Goal: Communication & Community: Share content

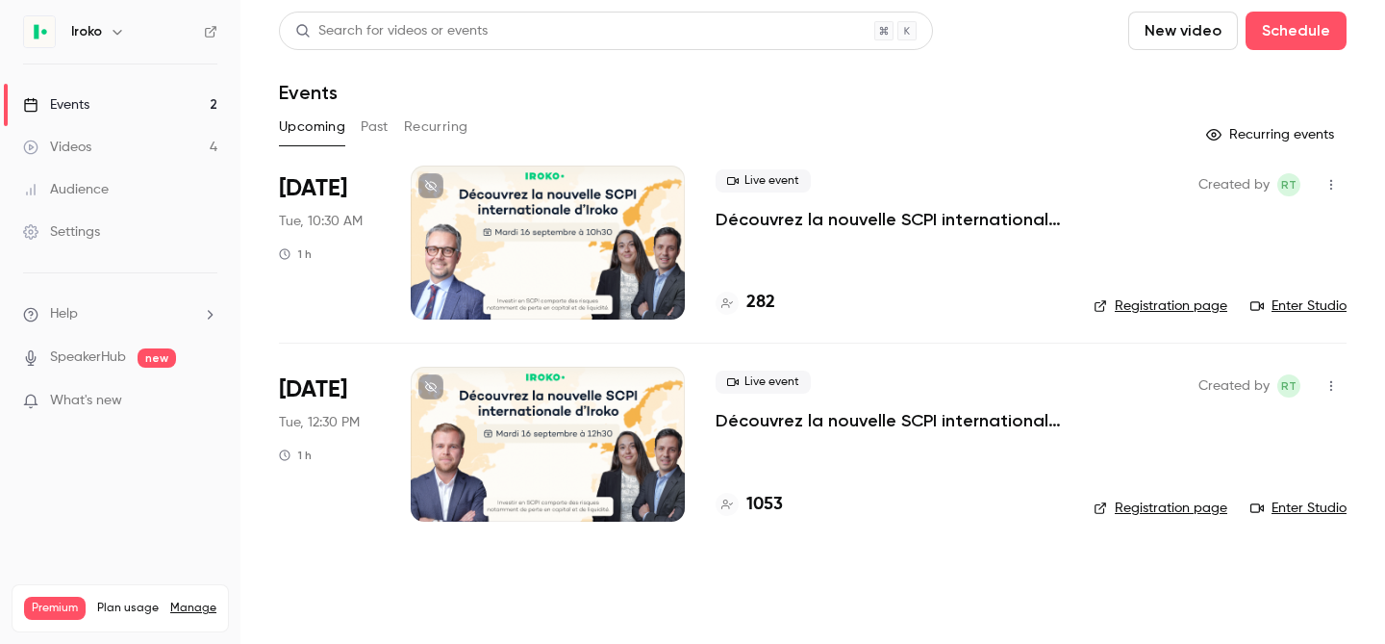
click at [633, 442] on div at bounding box center [548, 443] width 274 height 154
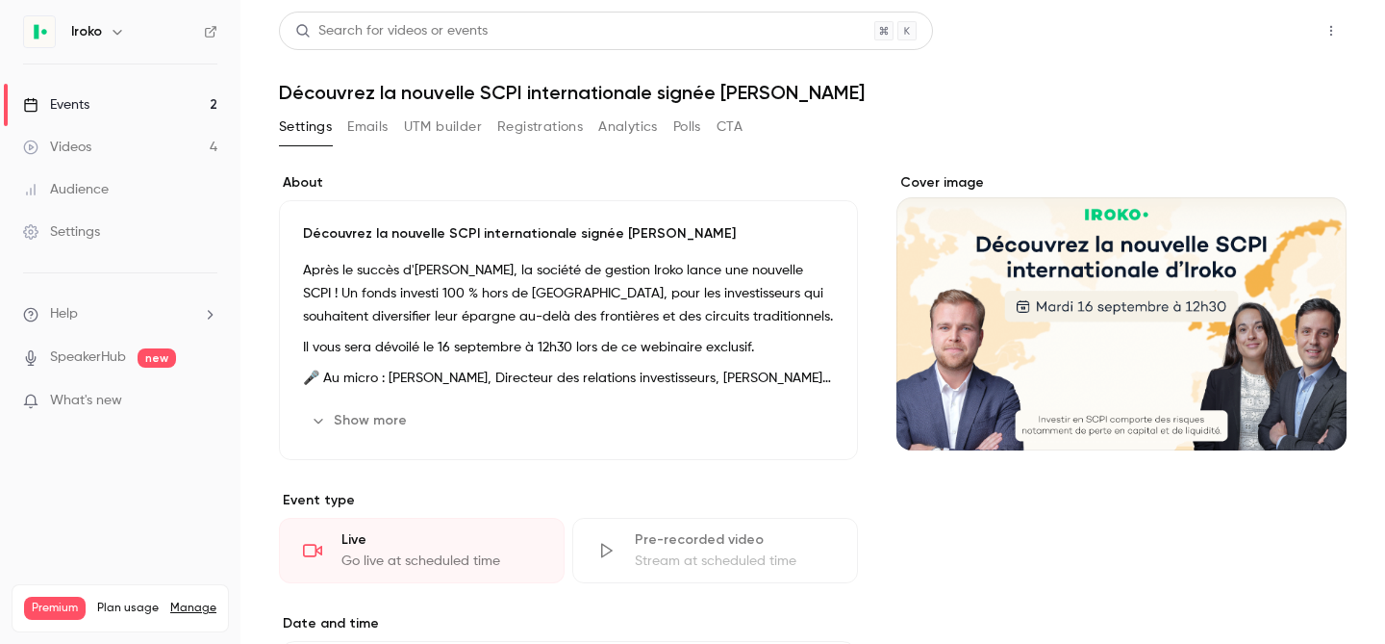
click at [1257, 14] on button "Share" at bounding box center [1262, 31] width 76 height 38
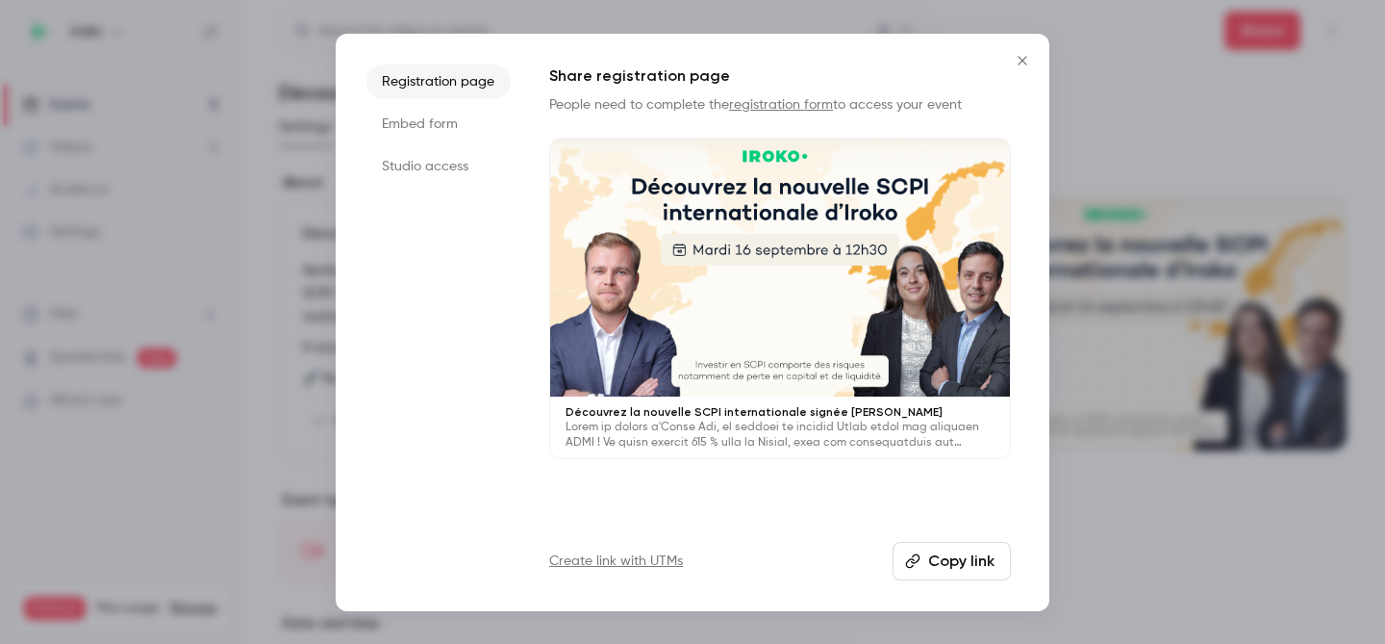
click at [1022, 62] on icon "Close" at bounding box center [1022, 60] width 23 height 15
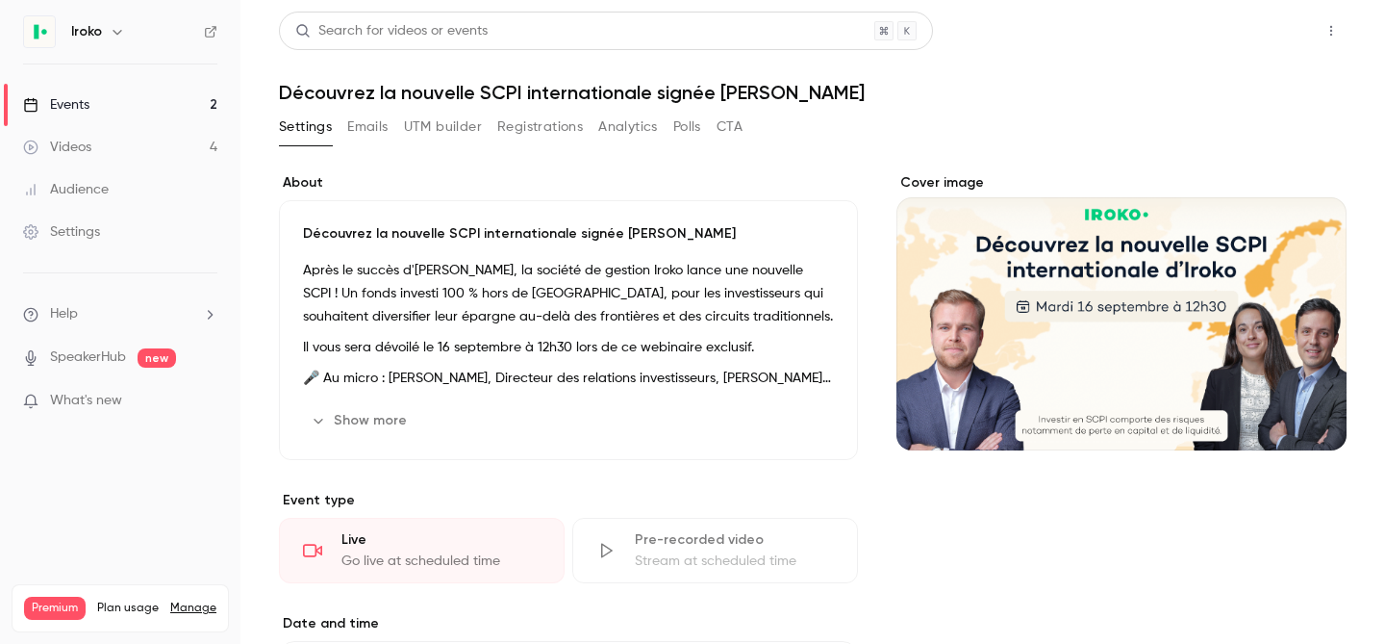
click at [1232, 28] on button "Share" at bounding box center [1262, 31] width 76 height 38
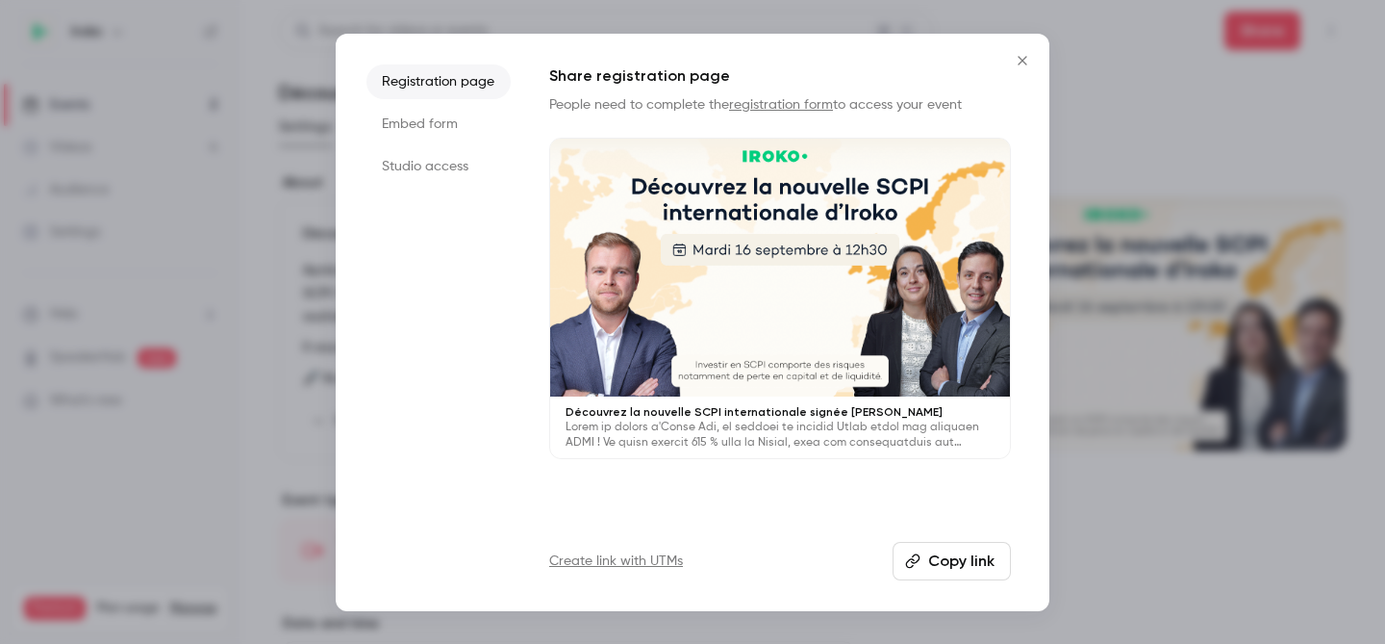
click at [948, 547] on button "Copy link" at bounding box center [952, 561] width 118 height 38
click at [1251, 18] on div at bounding box center [692, 322] width 1385 height 644
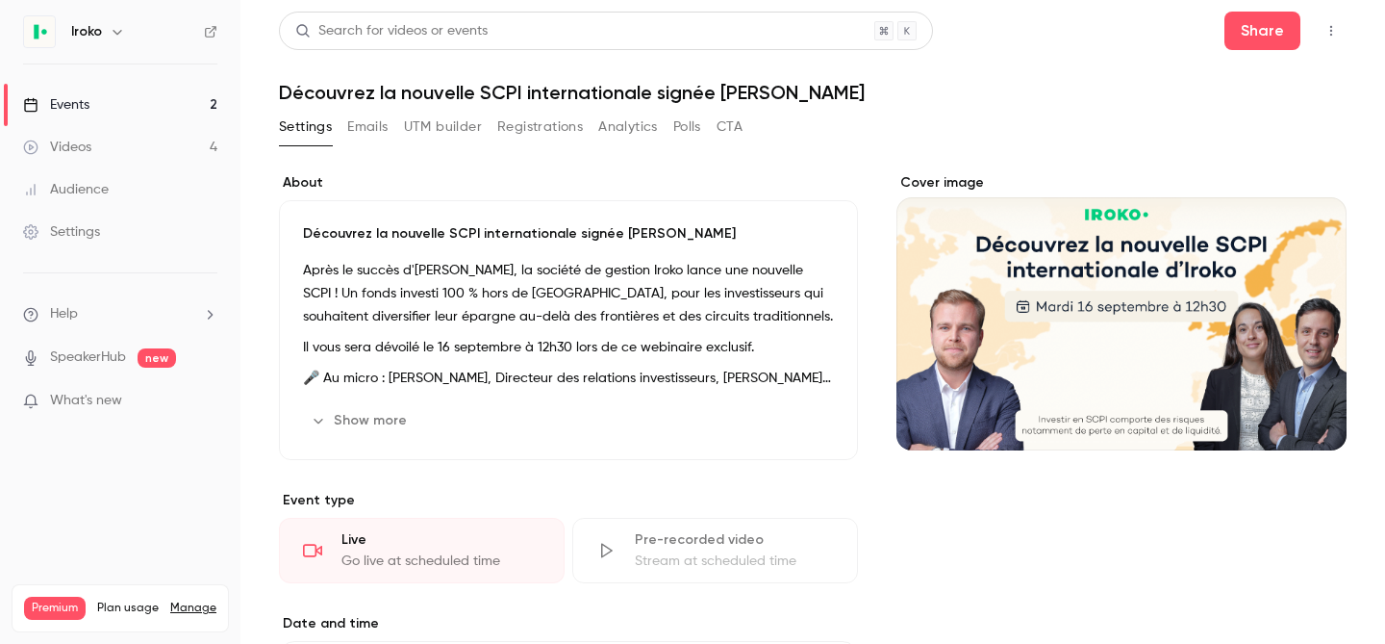
click at [88, 93] on link "Events 2" at bounding box center [120, 105] width 240 height 42
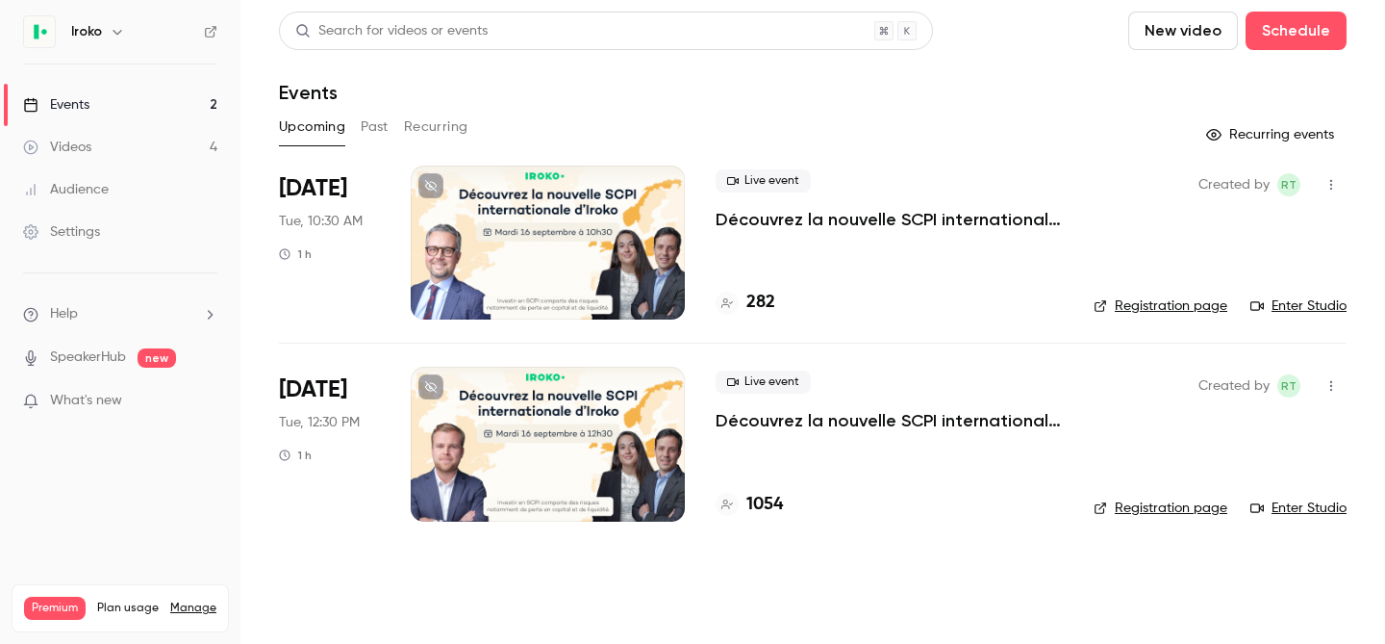
click at [558, 241] on div at bounding box center [548, 242] width 274 height 154
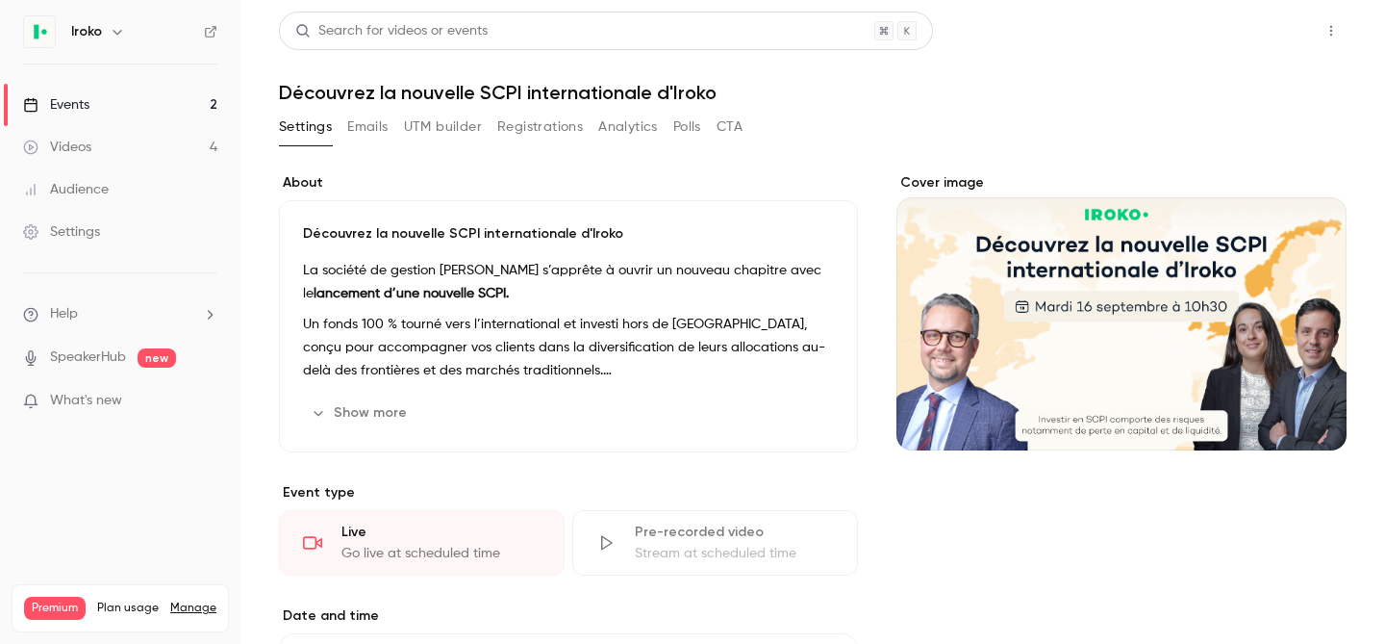
click at [1240, 33] on button "Share" at bounding box center [1262, 31] width 76 height 38
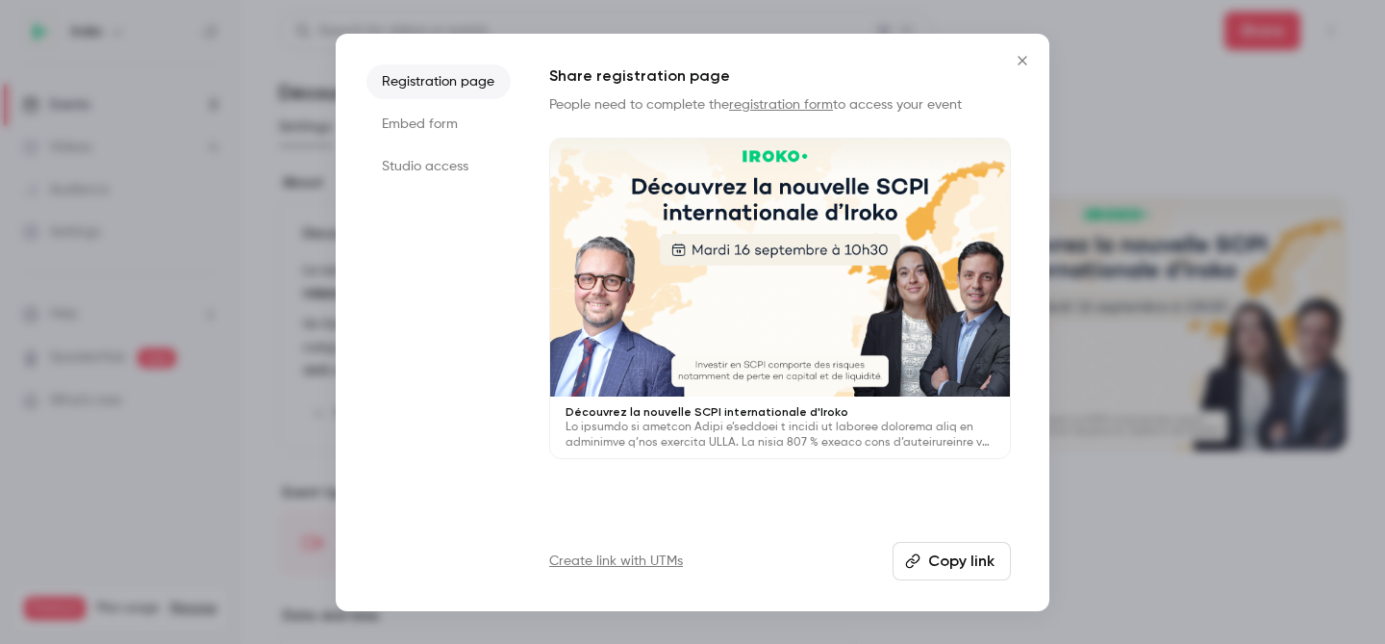
click at [965, 557] on button "Copy link" at bounding box center [952, 561] width 118 height 38
